Goal: Information Seeking & Learning: Compare options

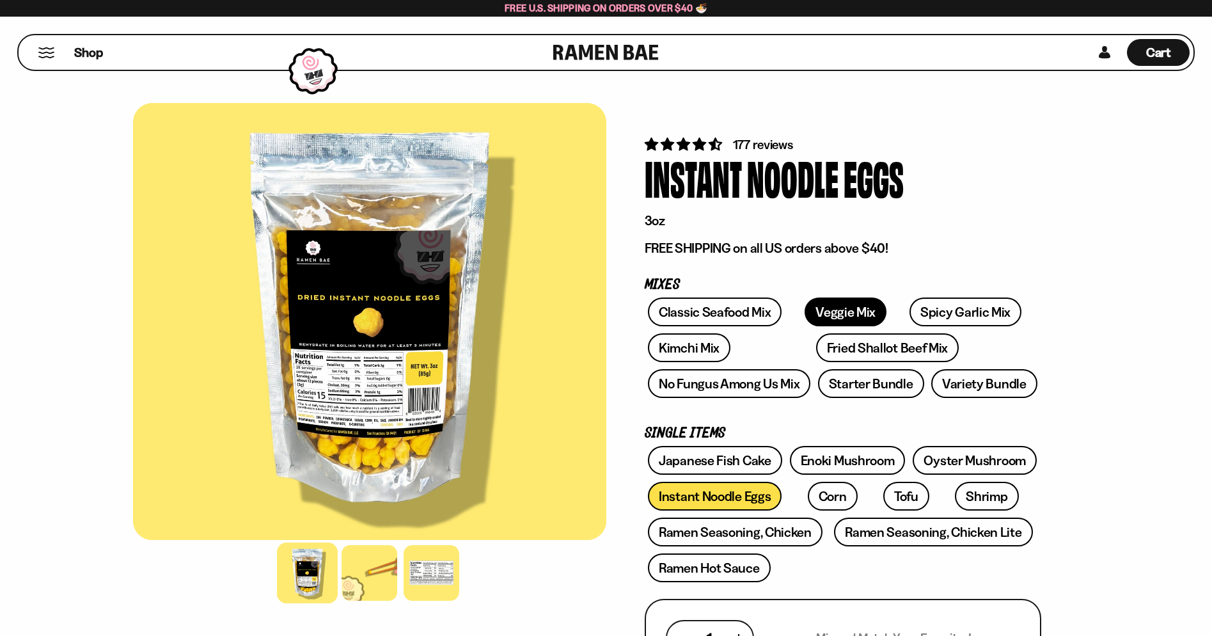
click at [835, 317] on link "Veggie Mix" at bounding box center [846, 311] width 82 height 29
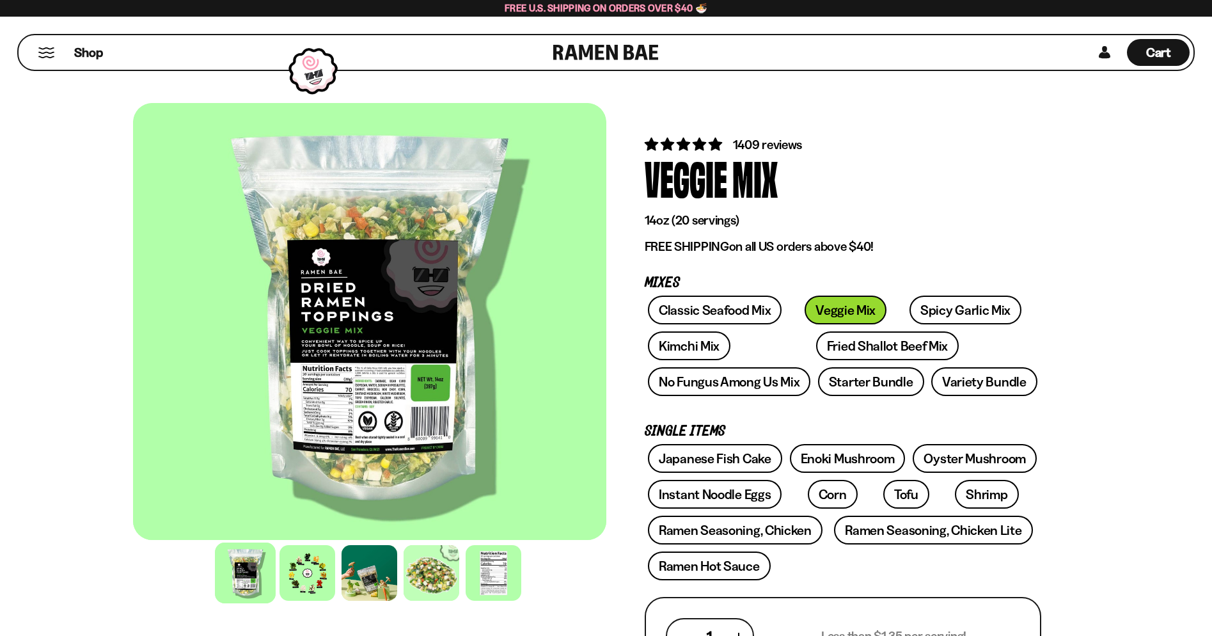
click at [359, 375] on div at bounding box center [369, 321] width 473 height 437
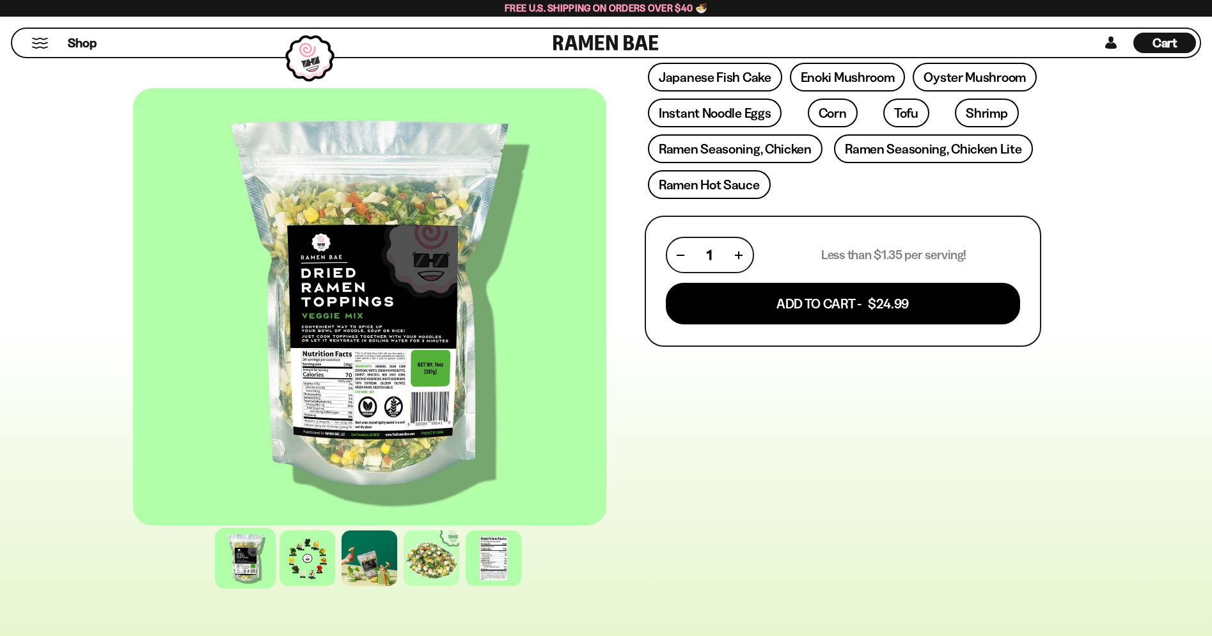
scroll to position [384, 0]
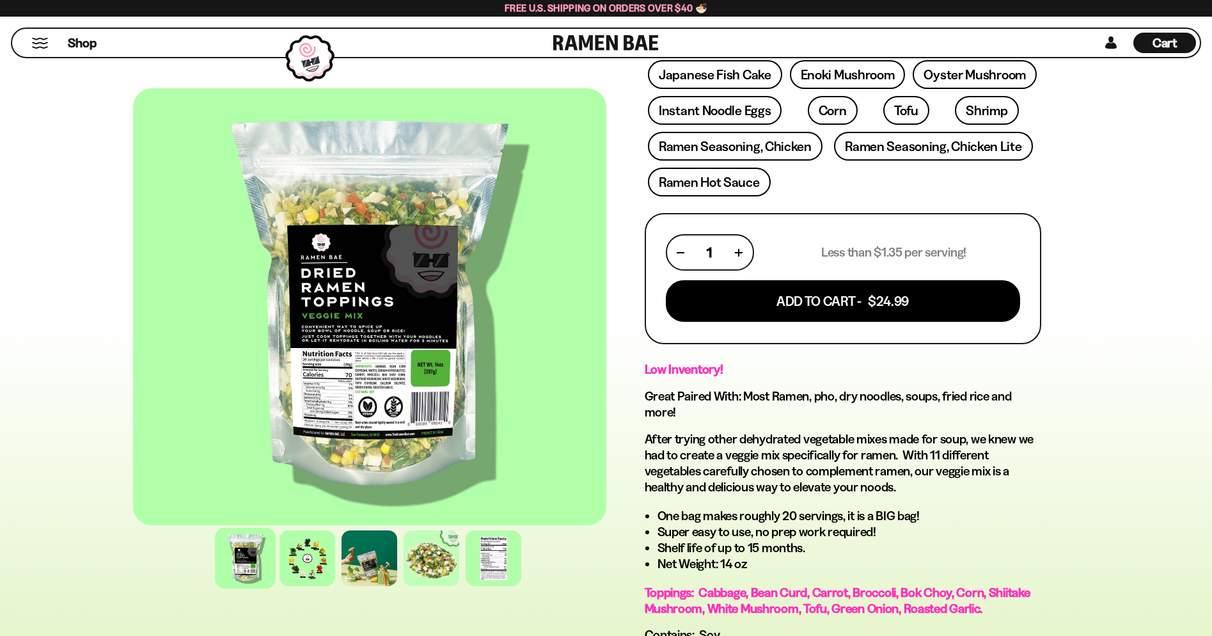
click at [322, 289] on div at bounding box center [369, 306] width 473 height 437
click at [361, 380] on div at bounding box center [369, 306] width 473 height 437
click at [312, 571] on div at bounding box center [307, 558] width 61 height 61
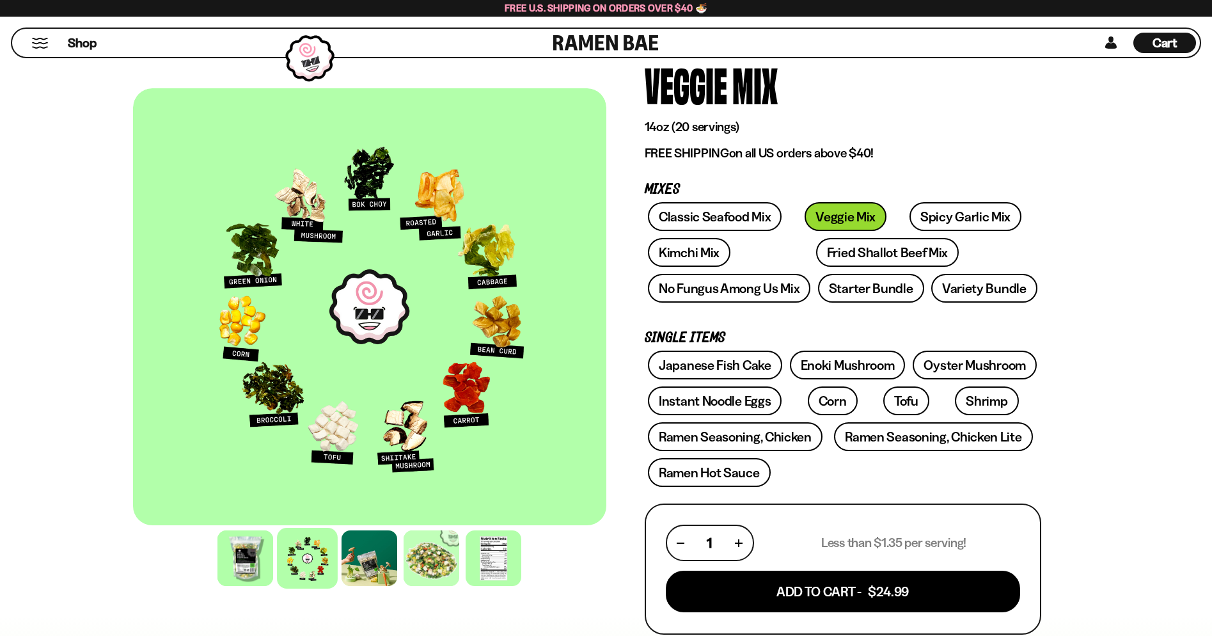
scroll to position [64, 0]
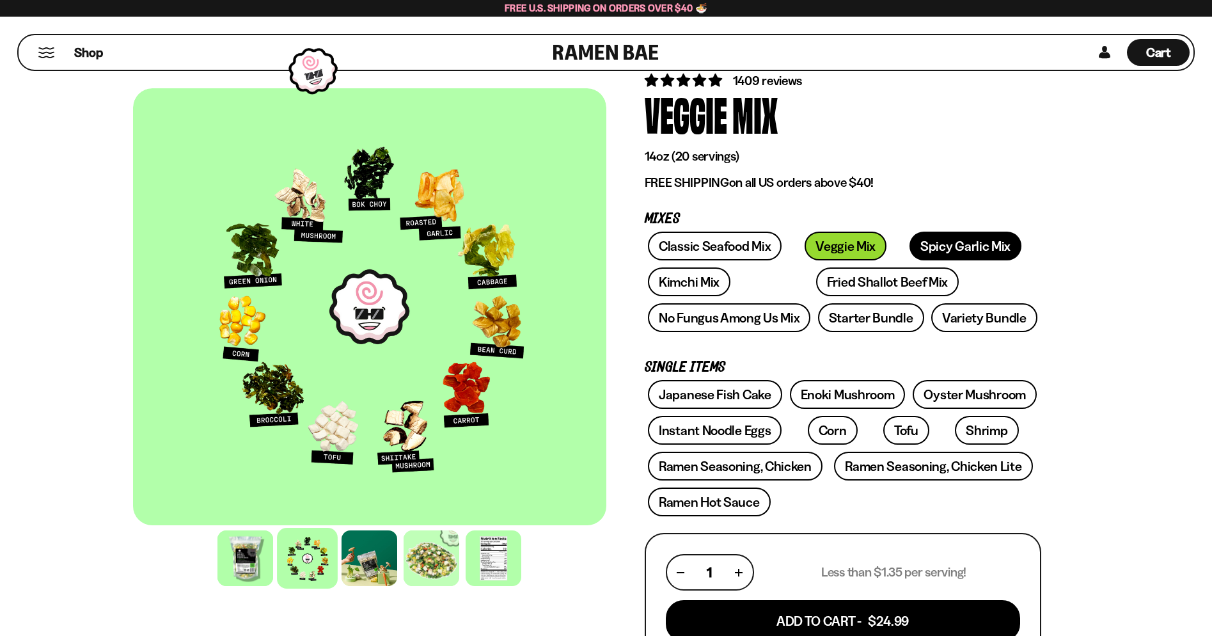
click at [954, 251] on link "Spicy Garlic Mix" at bounding box center [966, 246] width 112 height 29
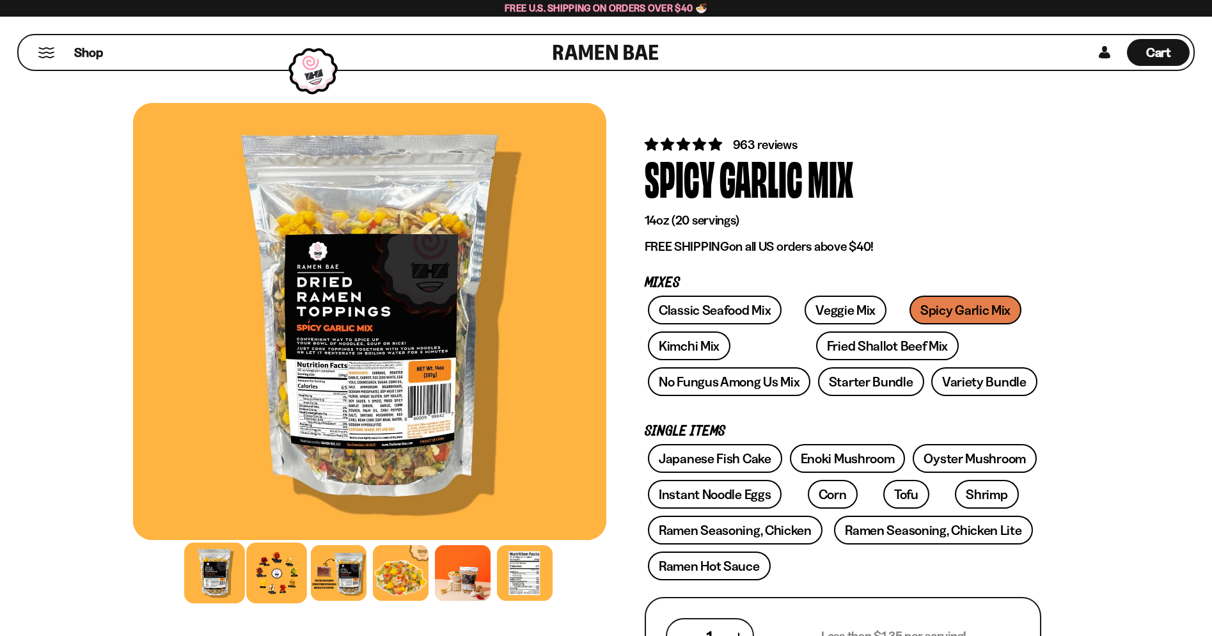
click at [303, 570] on div at bounding box center [276, 572] width 61 height 61
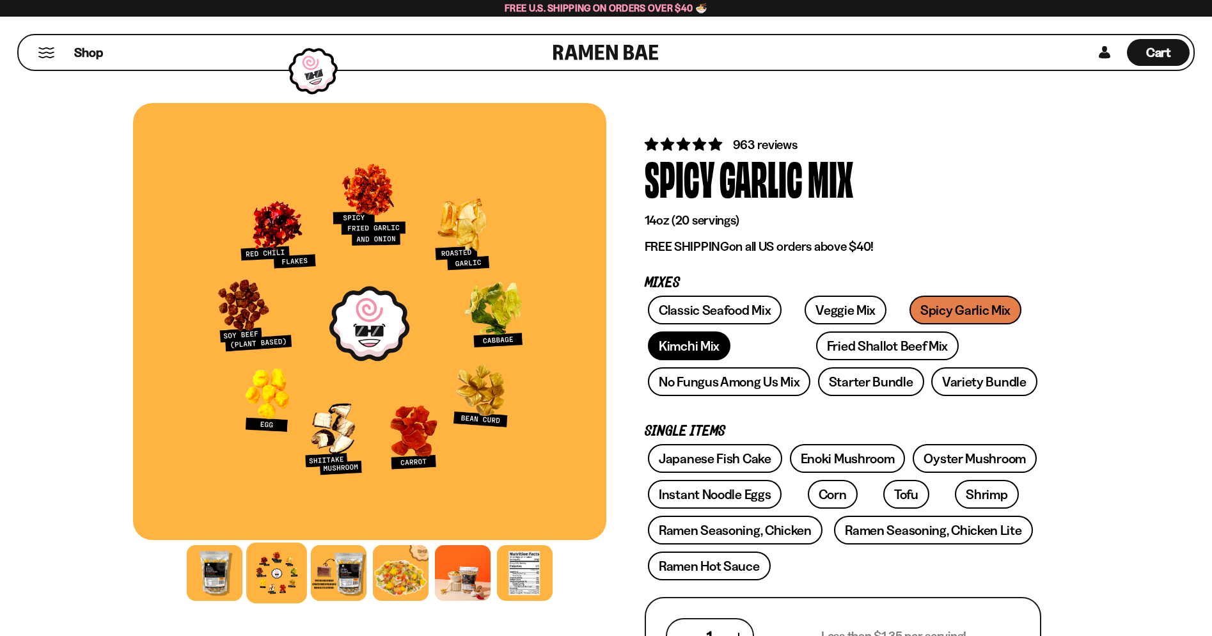
click at [694, 348] on link "Kimchi Mix" at bounding box center [689, 345] width 83 height 29
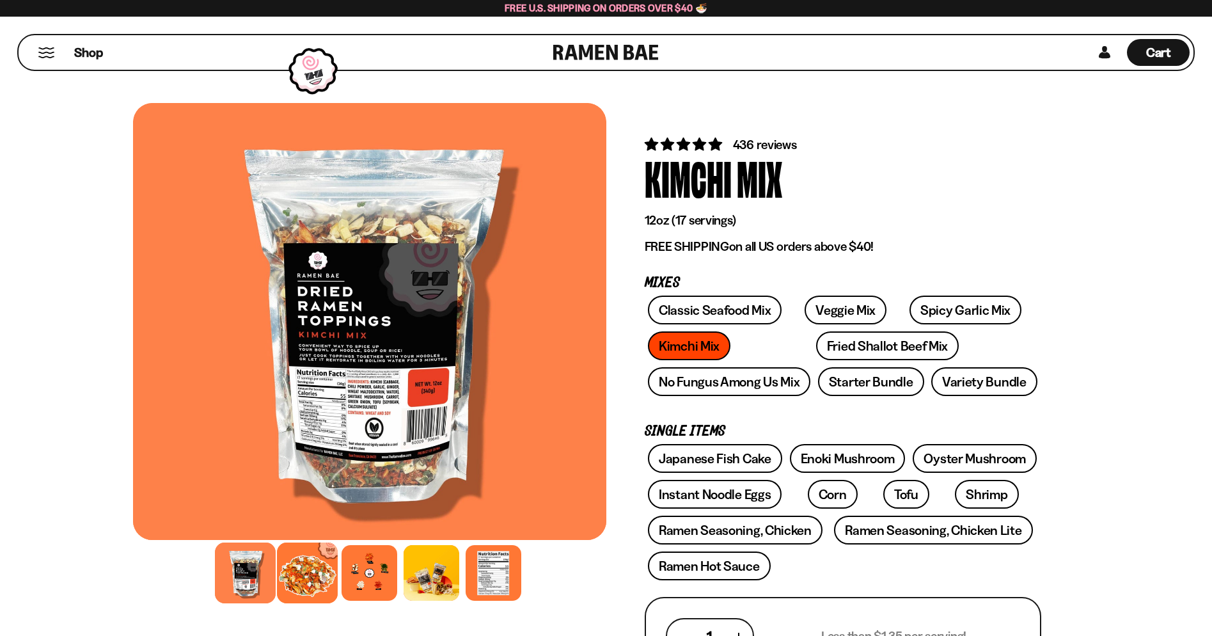
click at [317, 578] on div at bounding box center [307, 572] width 61 height 61
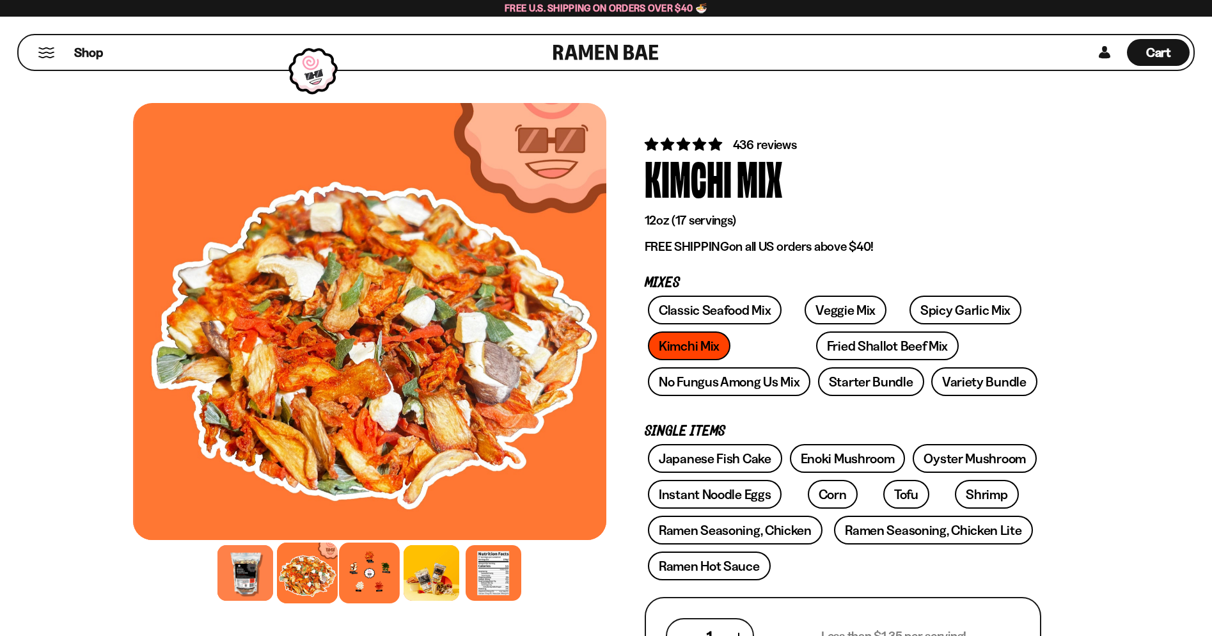
click at [378, 576] on div at bounding box center [369, 572] width 61 height 61
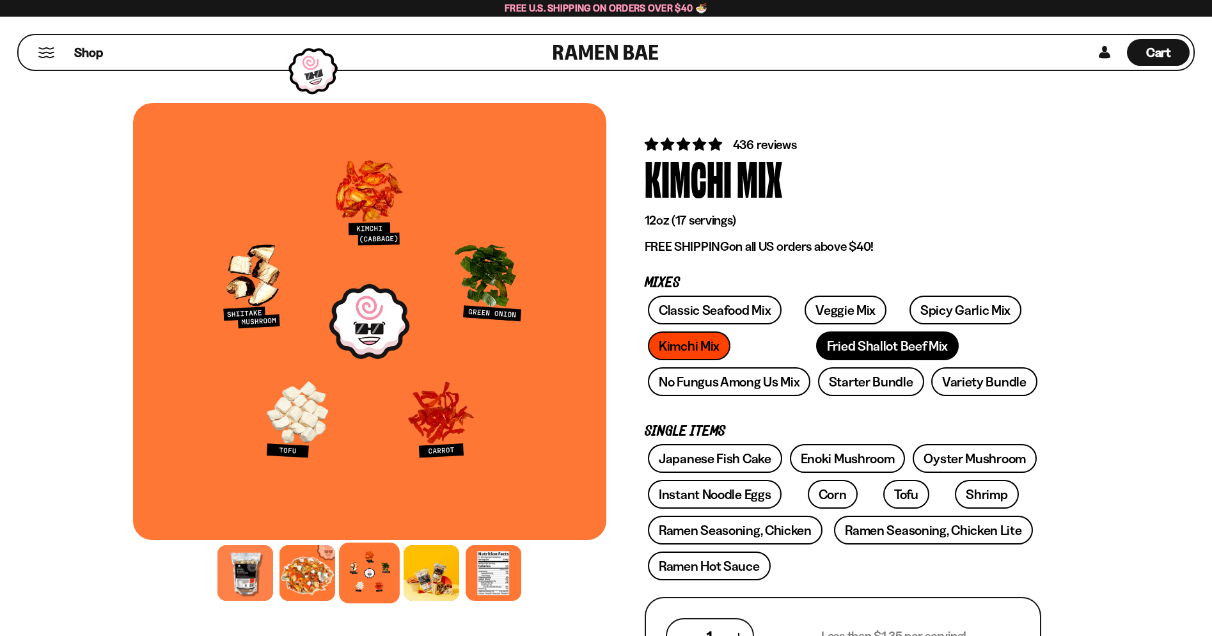
click at [816, 350] on link "Fried Shallot Beef Mix" at bounding box center [887, 345] width 143 height 29
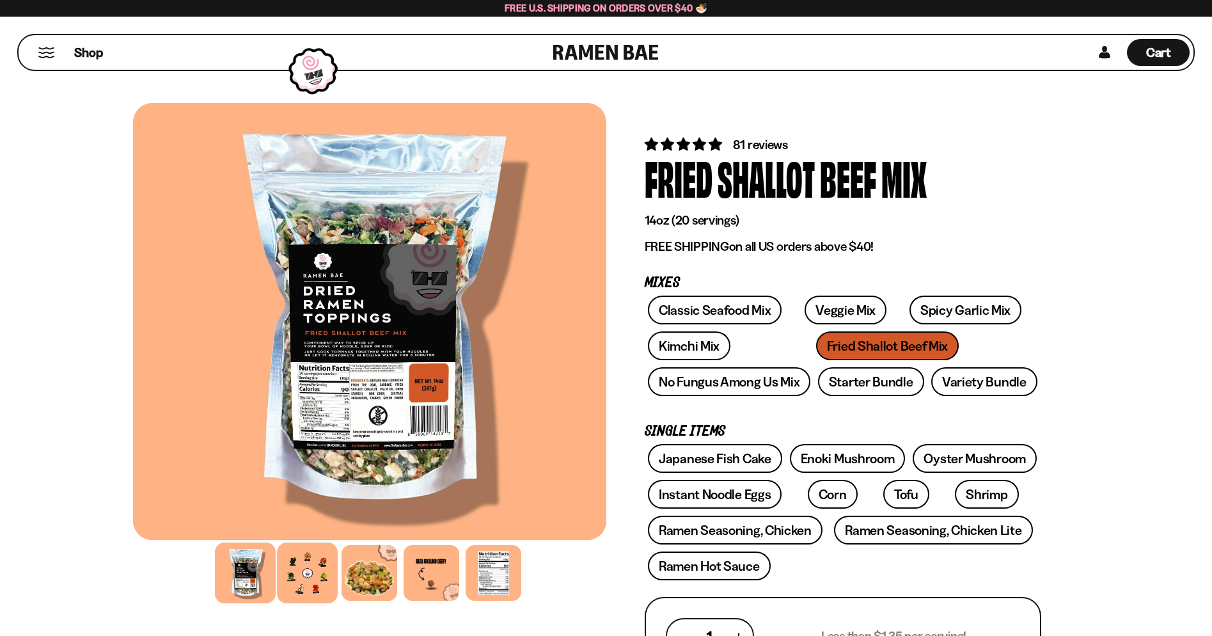
click at [306, 566] on div at bounding box center [307, 572] width 61 height 61
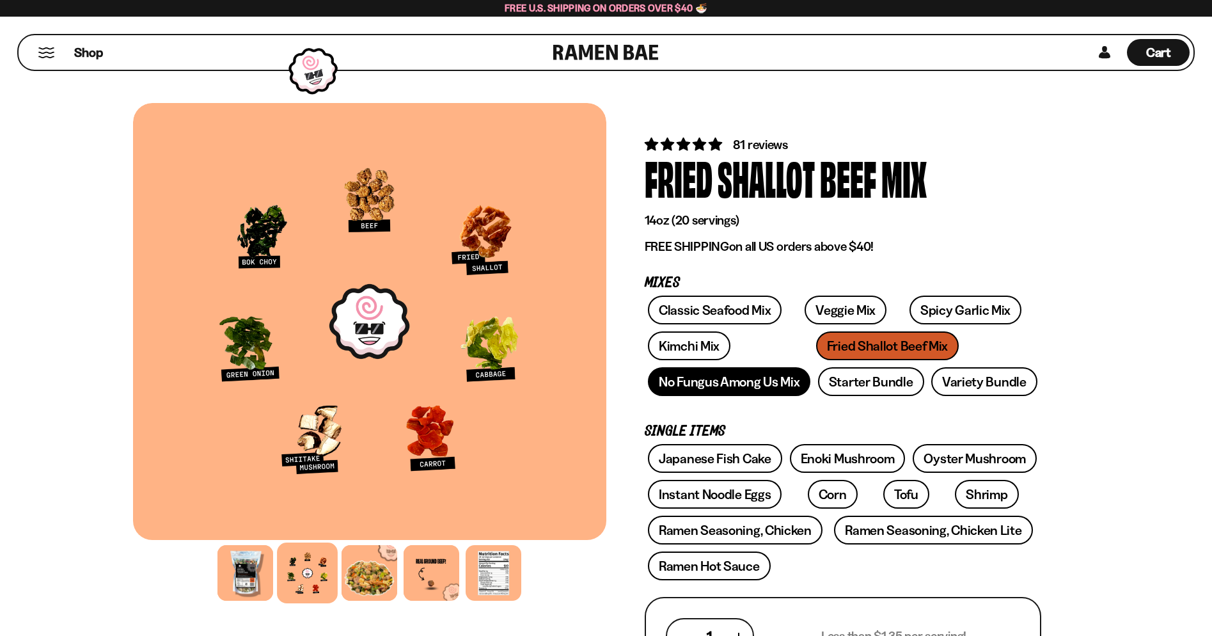
click at [724, 390] on link "No Fungus Among Us Mix" at bounding box center [729, 381] width 162 height 29
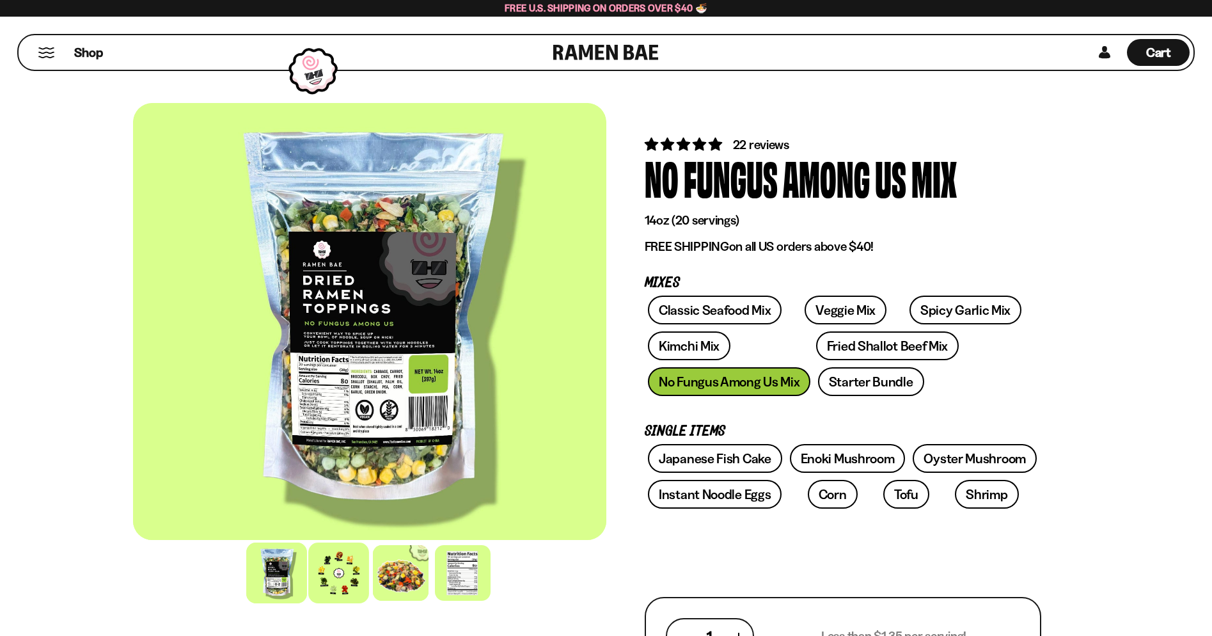
click at [353, 589] on div at bounding box center [338, 572] width 61 height 61
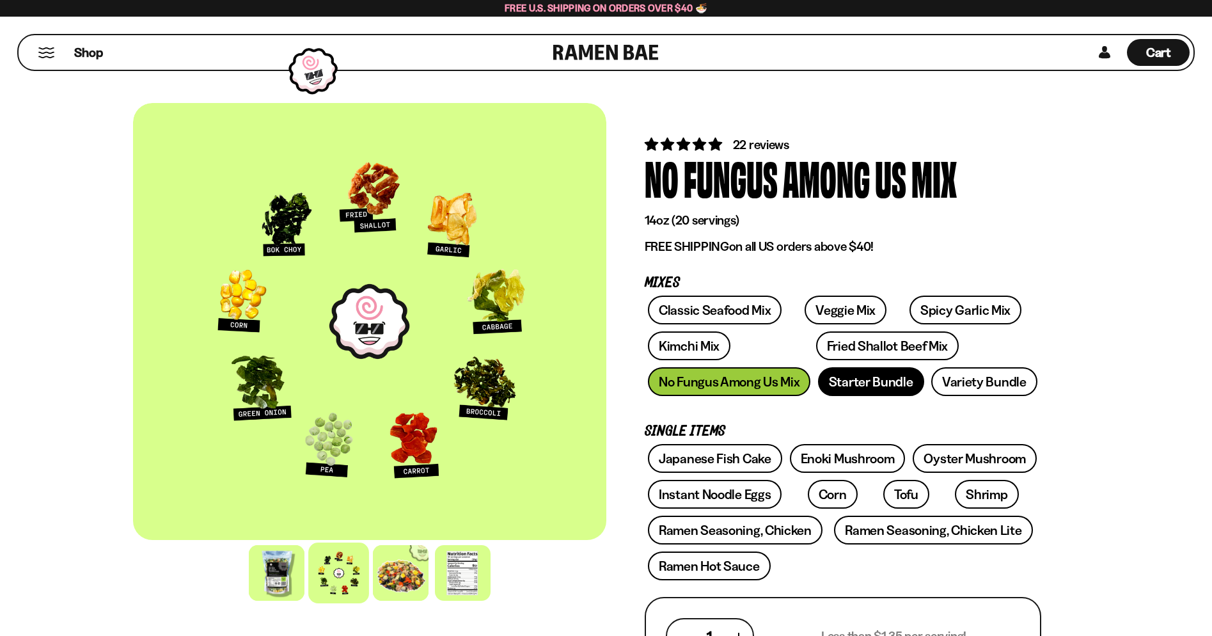
click at [881, 383] on link "Starter Bundle" at bounding box center [871, 381] width 106 height 29
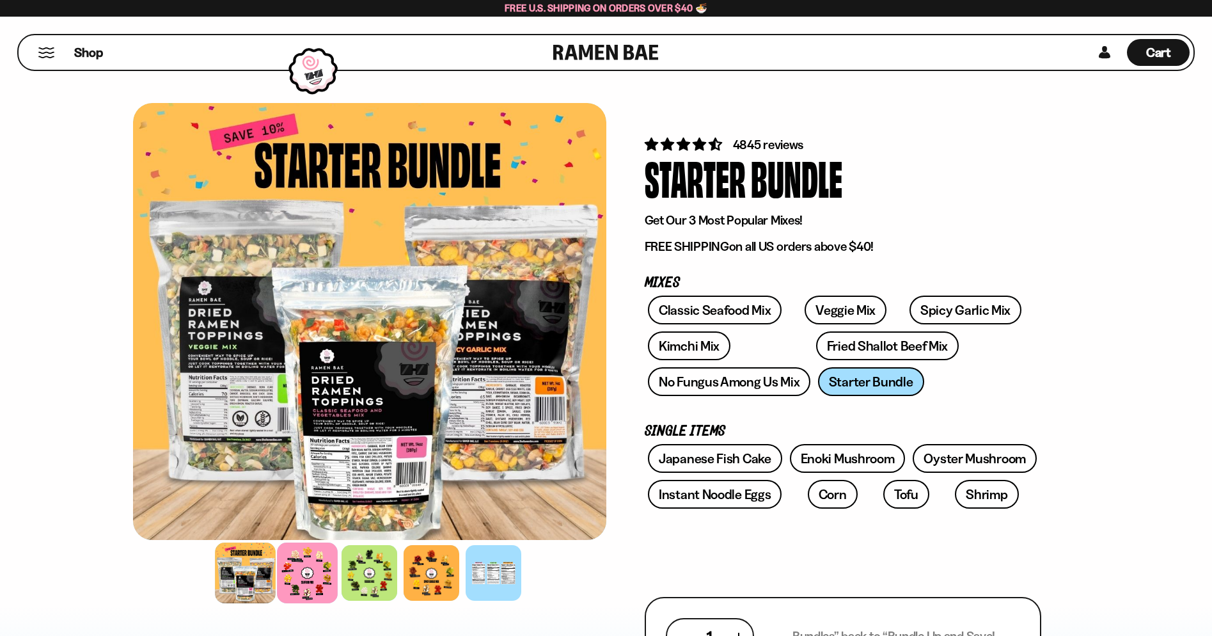
click at [310, 572] on div at bounding box center [307, 572] width 61 height 61
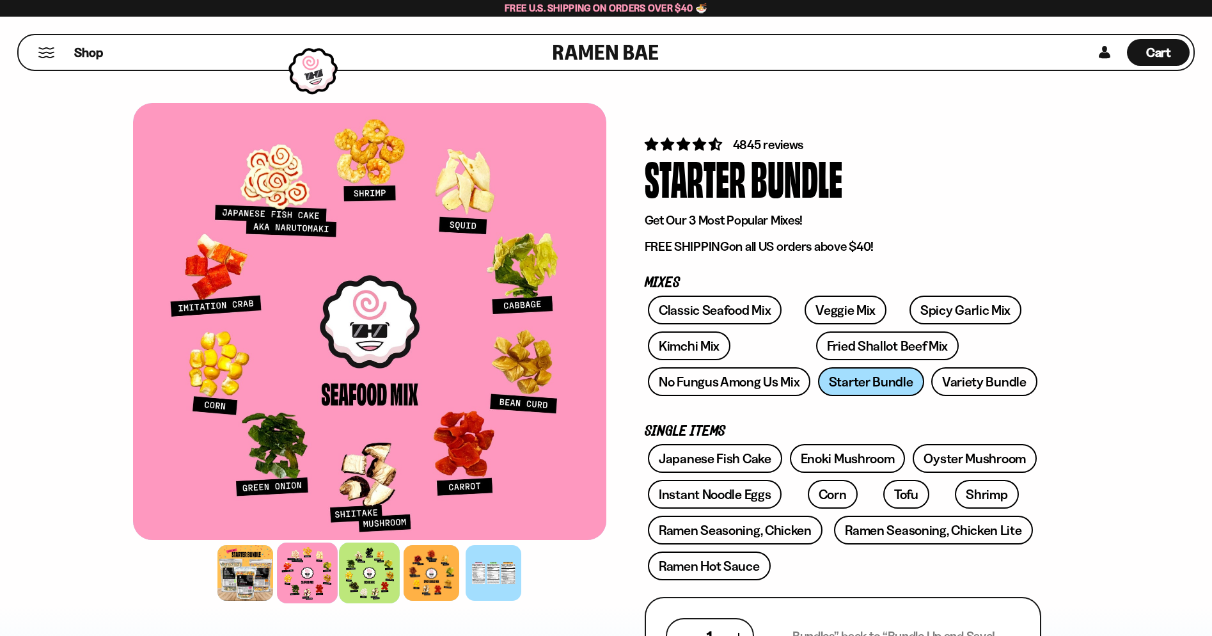
click at [368, 572] on div at bounding box center [369, 572] width 61 height 61
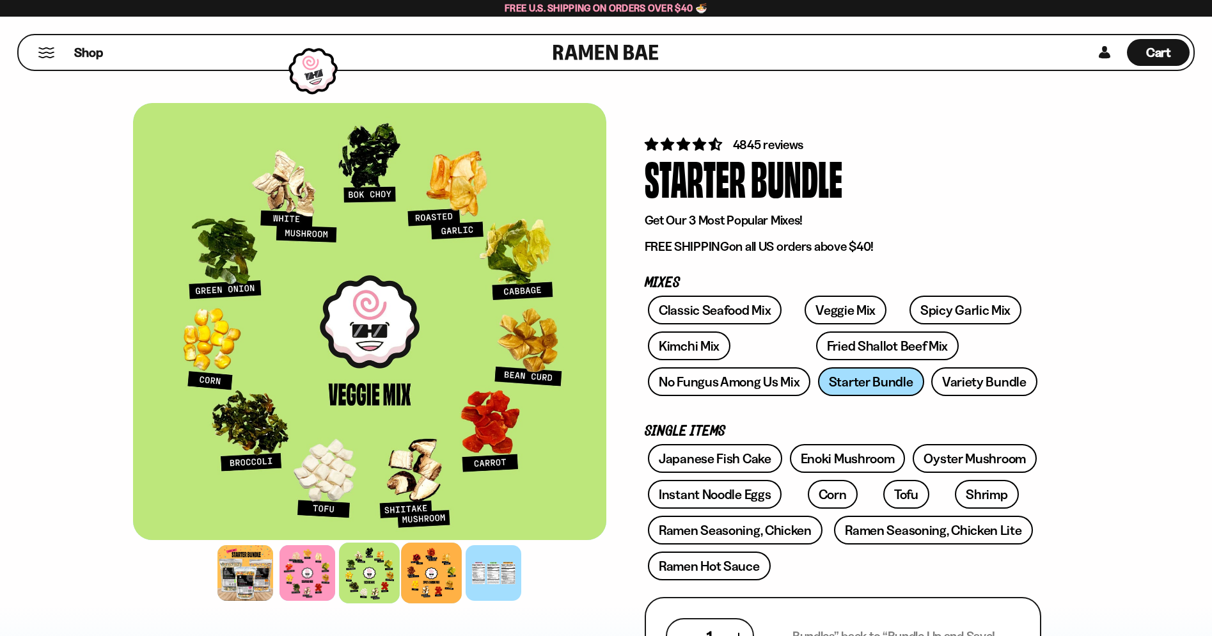
click at [422, 569] on div at bounding box center [431, 572] width 61 height 61
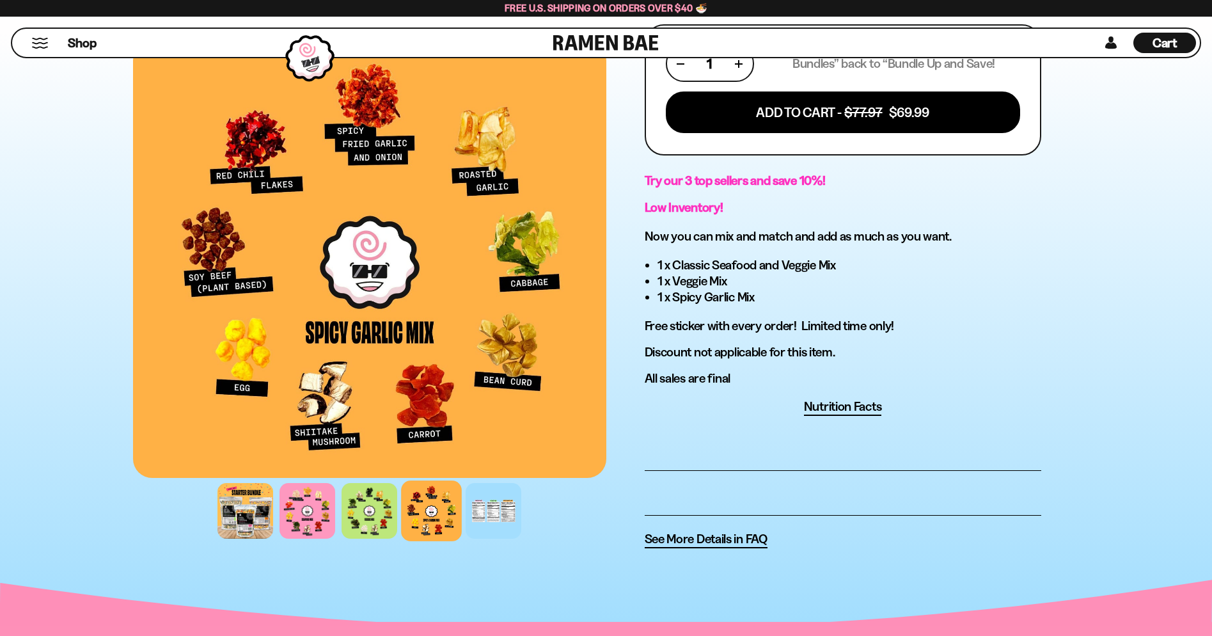
scroll to position [704, 0]
